Goal: Find specific page/section: Find specific page/section

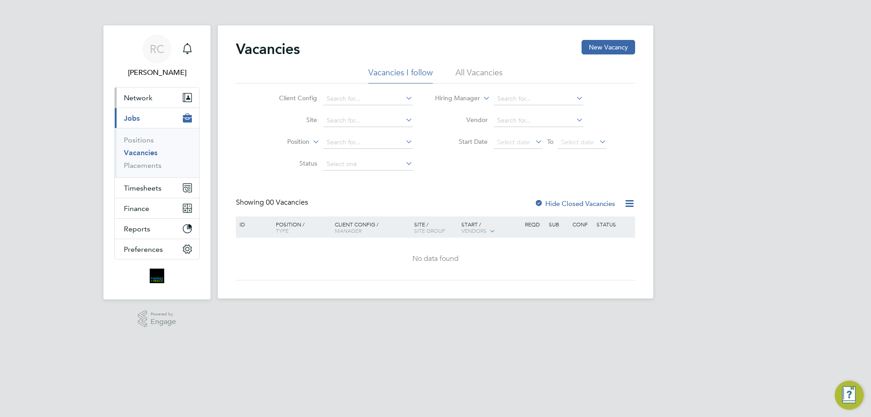
click at [149, 99] on span "Network" at bounding box center [138, 97] width 29 height 9
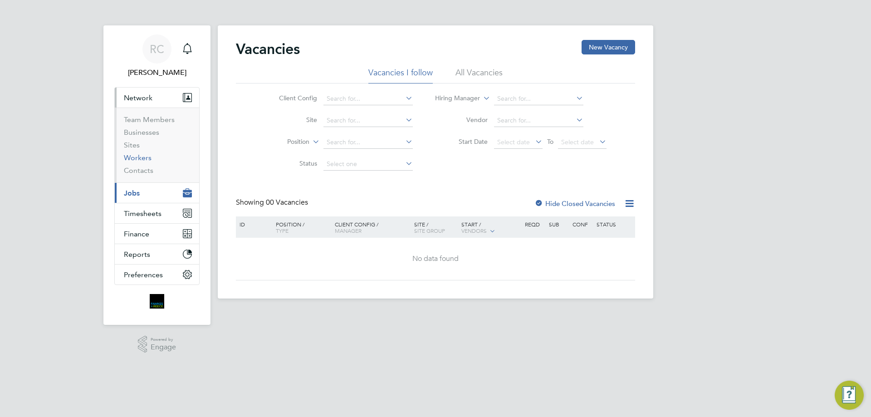
click at [146, 155] on link "Workers" at bounding box center [138, 157] width 28 height 9
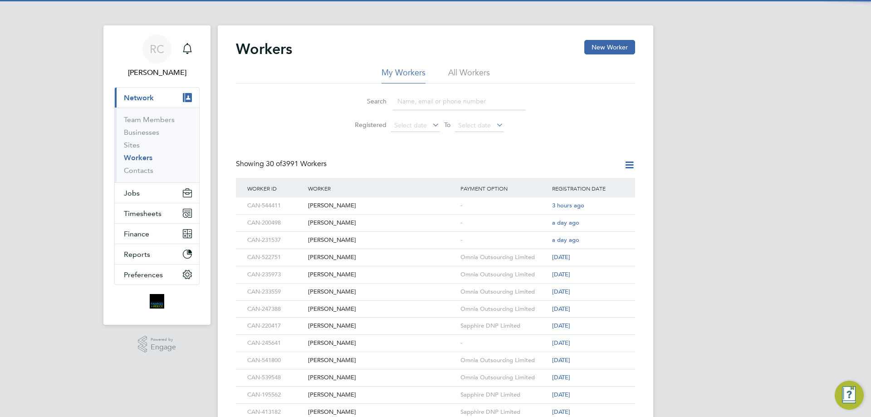
click at [438, 99] on input at bounding box center [459, 102] width 133 height 18
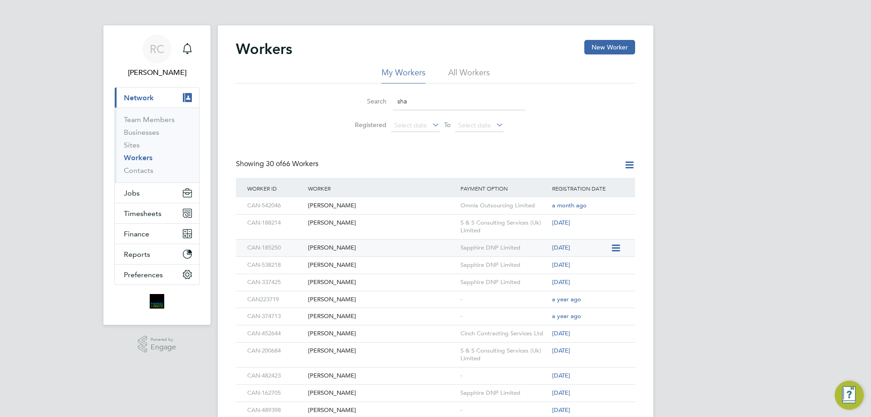
type input "sha"
click at [388, 243] on div "[PERSON_NAME]" at bounding box center [382, 248] width 153 height 17
